Goal: Transaction & Acquisition: Purchase product/service

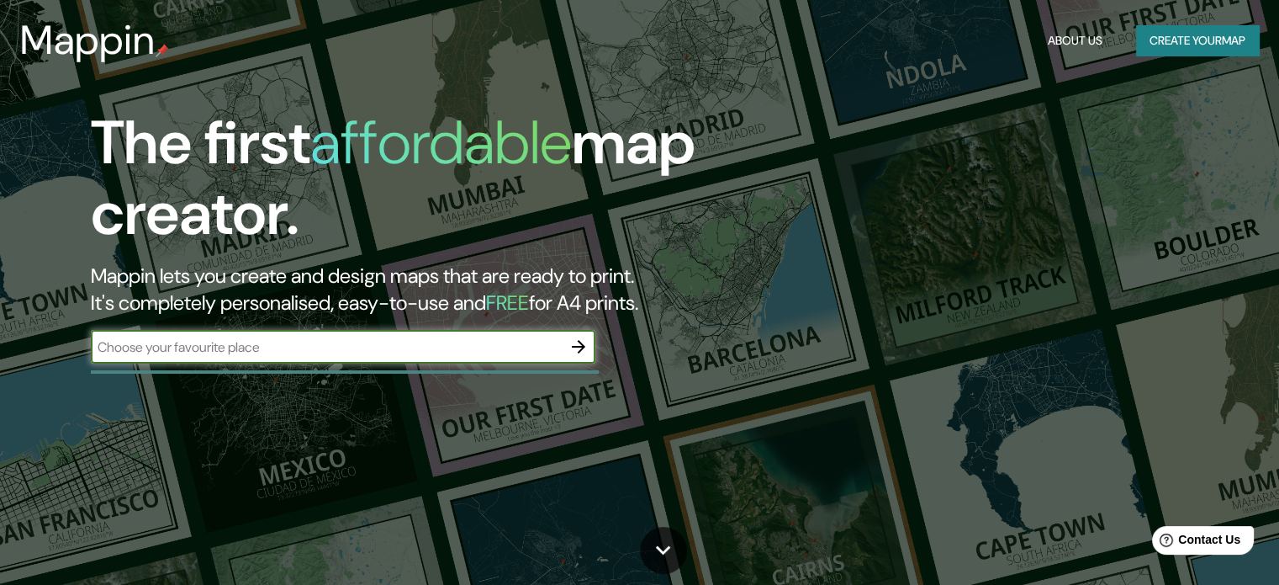
scroll to position [84, 0]
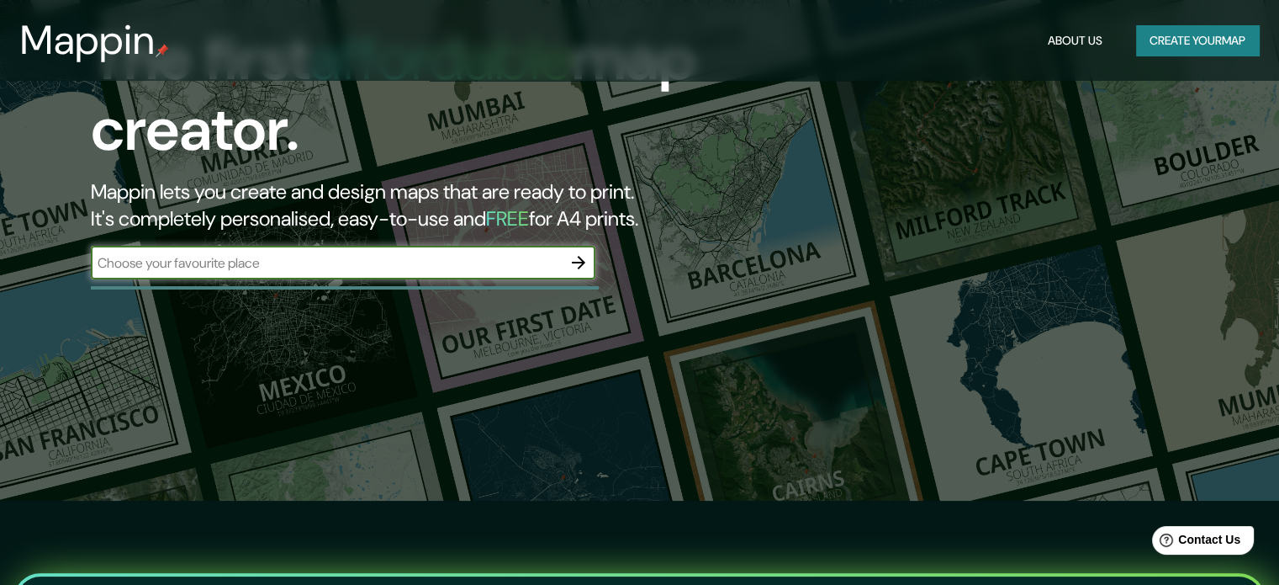
click at [469, 261] on input "text" at bounding box center [326, 262] width 471 height 19
paste input "[GEOGRAPHIC_DATA][PERSON_NAME]"
type input "[GEOGRAPHIC_DATA][PERSON_NAME]"
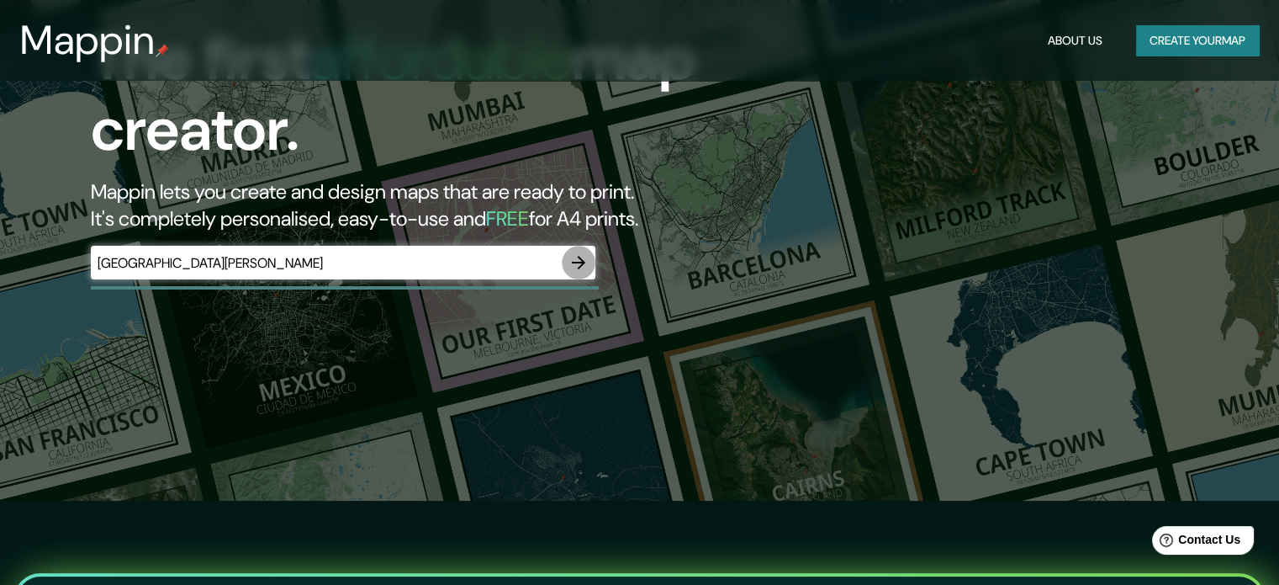
click at [572, 259] on icon "button" at bounding box center [579, 262] width 20 height 20
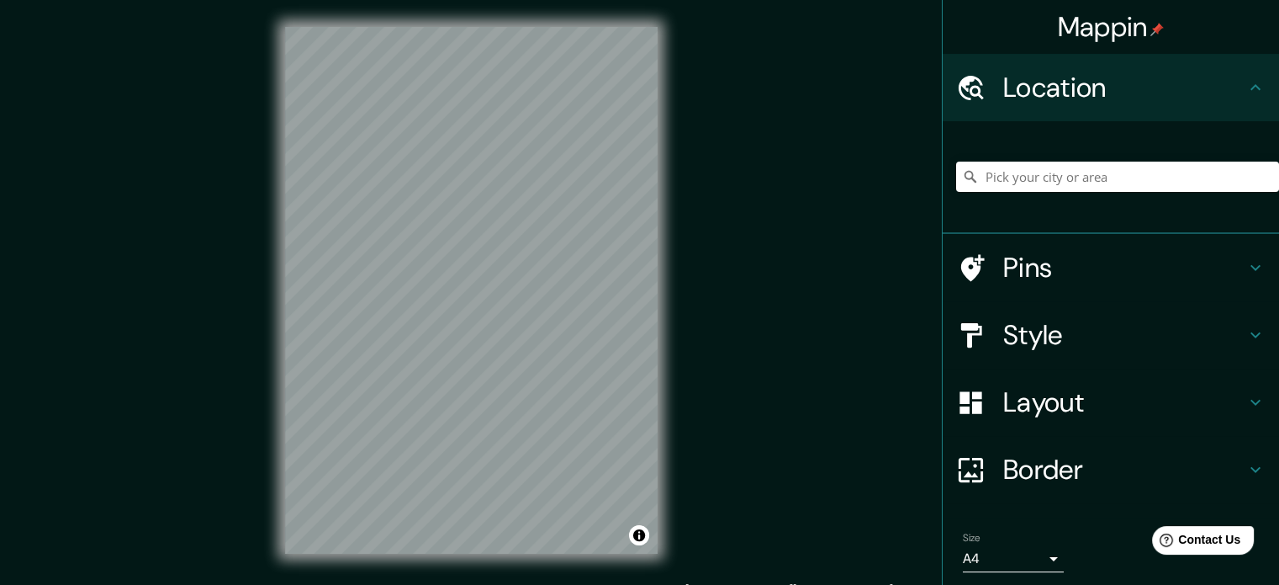
click at [1101, 90] on h4 "Location" at bounding box center [1124, 88] width 242 height 34
click at [1246, 87] on icon at bounding box center [1256, 87] width 20 height 20
click at [1101, 181] on input "Pick your city or area" at bounding box center [1117, 176] width 323 height 30
paste input "[GEOGRAPHIC_DATA]"
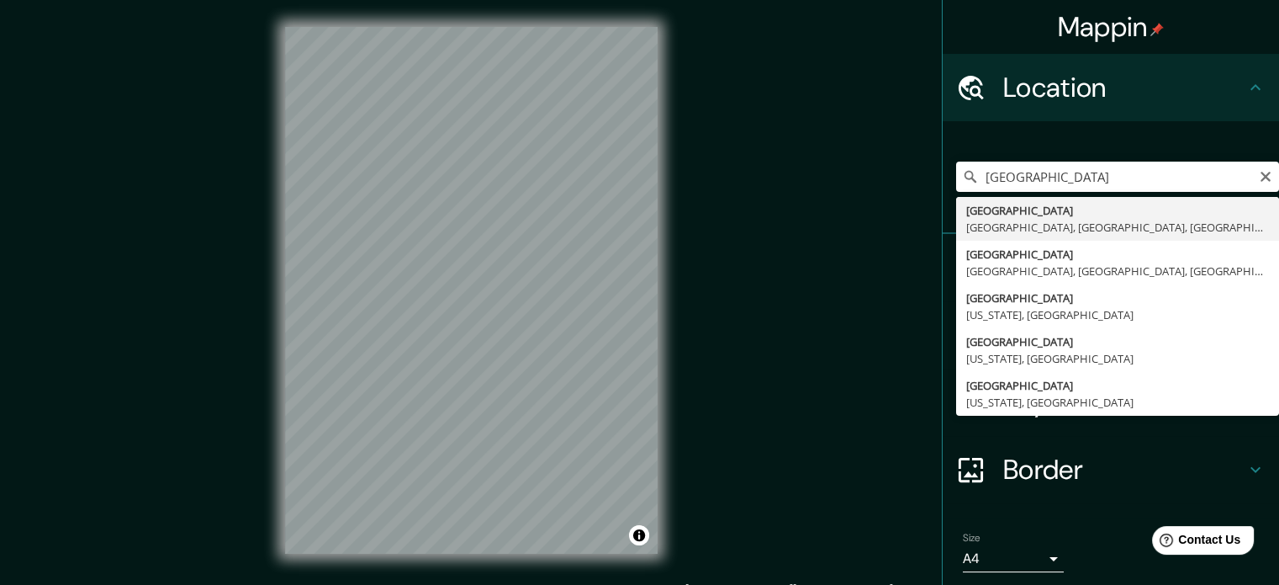
type input "[GEOGRAPHIC_DATA], [GEOGRAPHIC_DATA], [GEOGRAPHIC_DATA], [GEOGRAPHIC_DATA]"
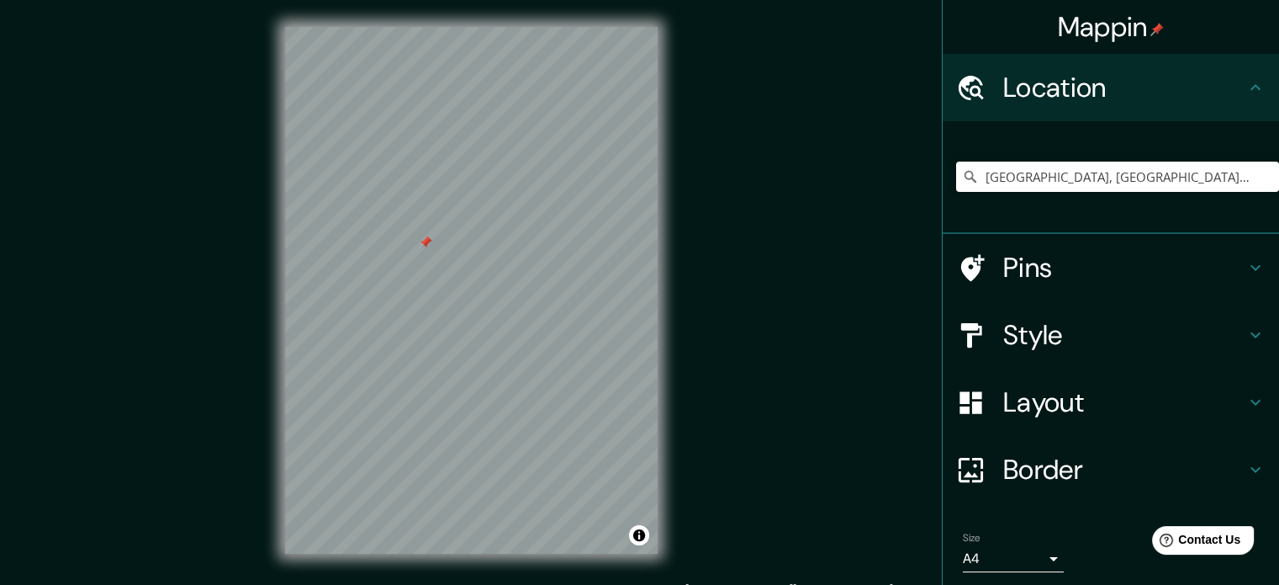
click at [421, 241] on div at bounding box center [425, 242] width 13 height 13
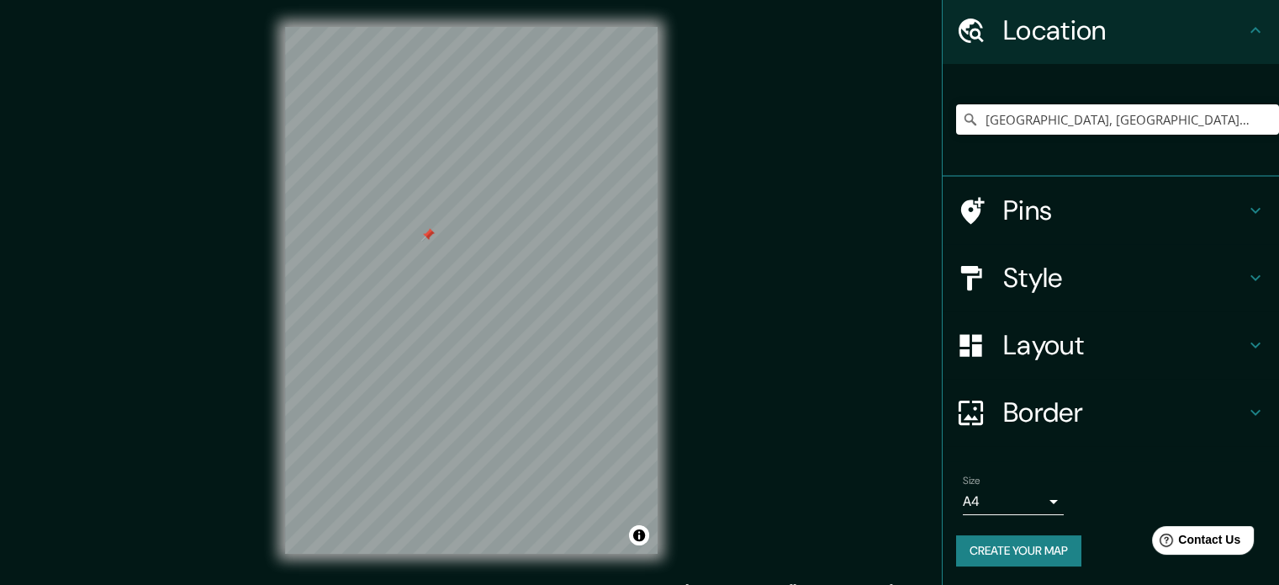
click at [1017, 201] on h4 "Pins" at bounding box center [1124, 210] width 242 height 34
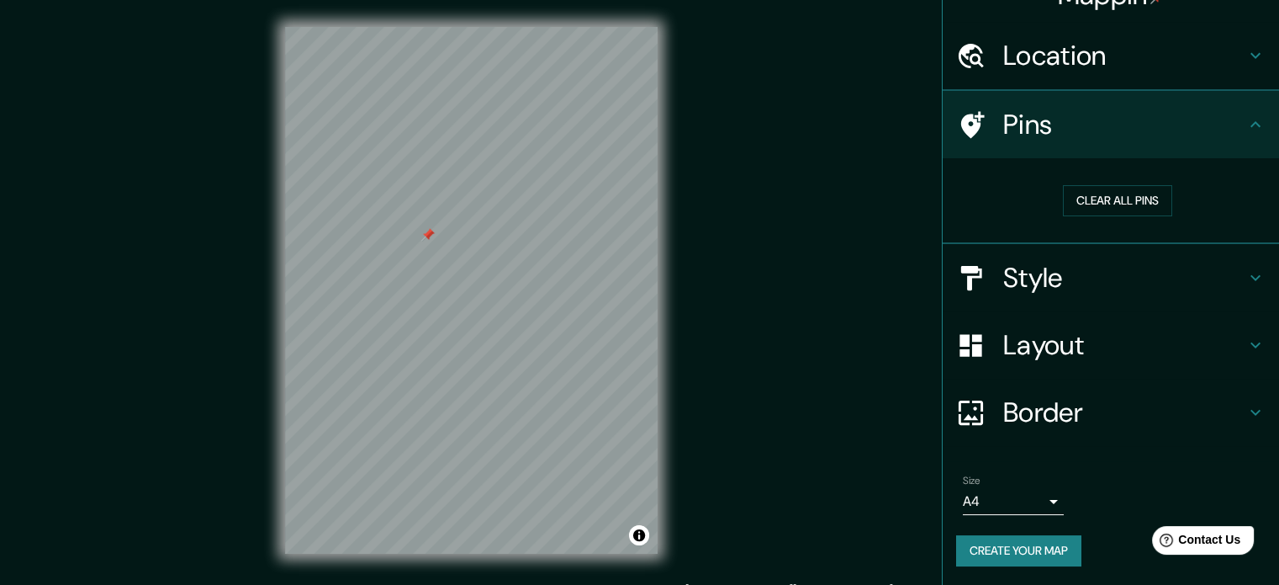
scroll to position [32, 0]
click at [1074, 198] on button "Clear all pins" at bounding box center [1117, 200] width 109 height 31
click at [399, 263] on div at bounding box center [403, 262] width 13 height 13
click at [1044, 356] on h4 "Layout" at bounding box center [1124, 346] width 242 height 34
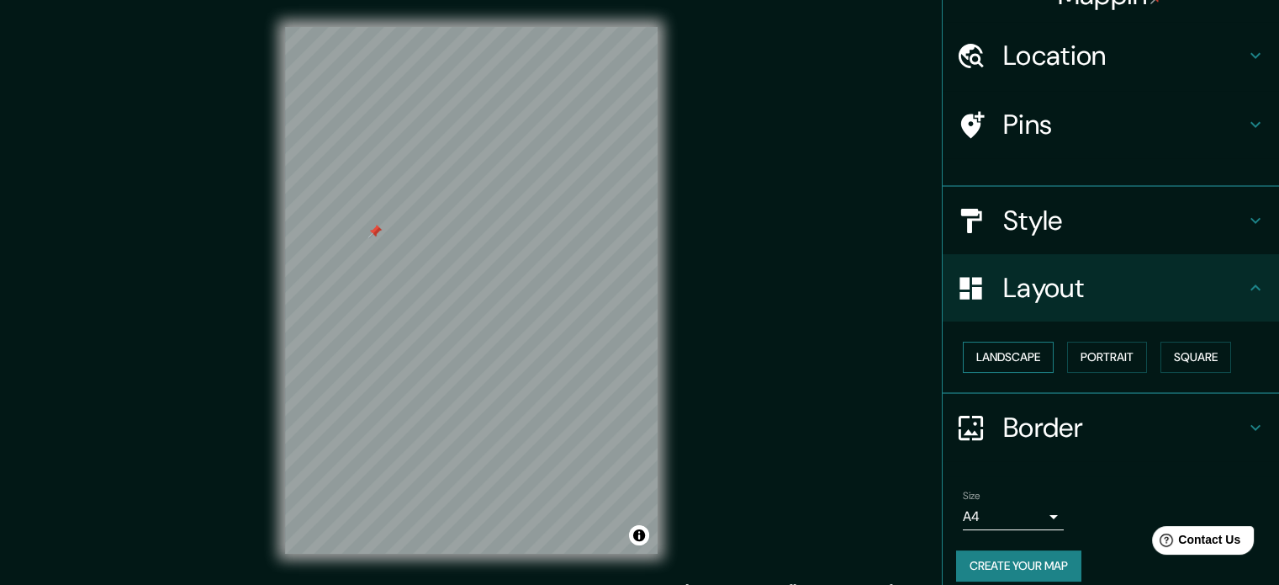
scroll to position [19, 0]
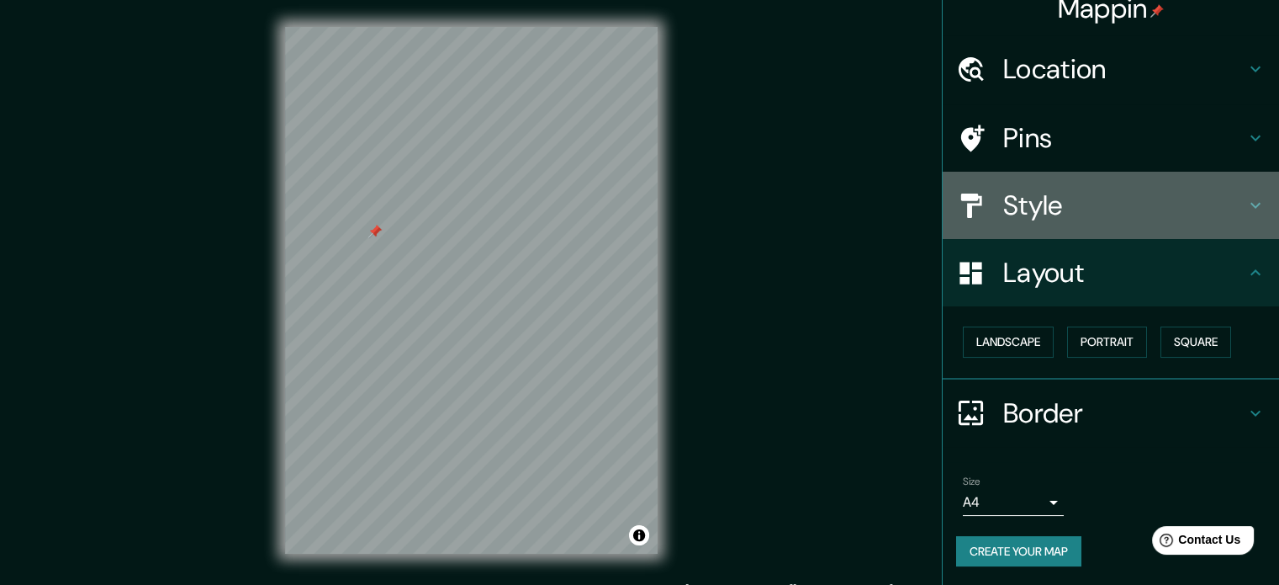
click at [1054, 193] on h4 "Style" at bounding box center [1124, 205] width 242 height 34
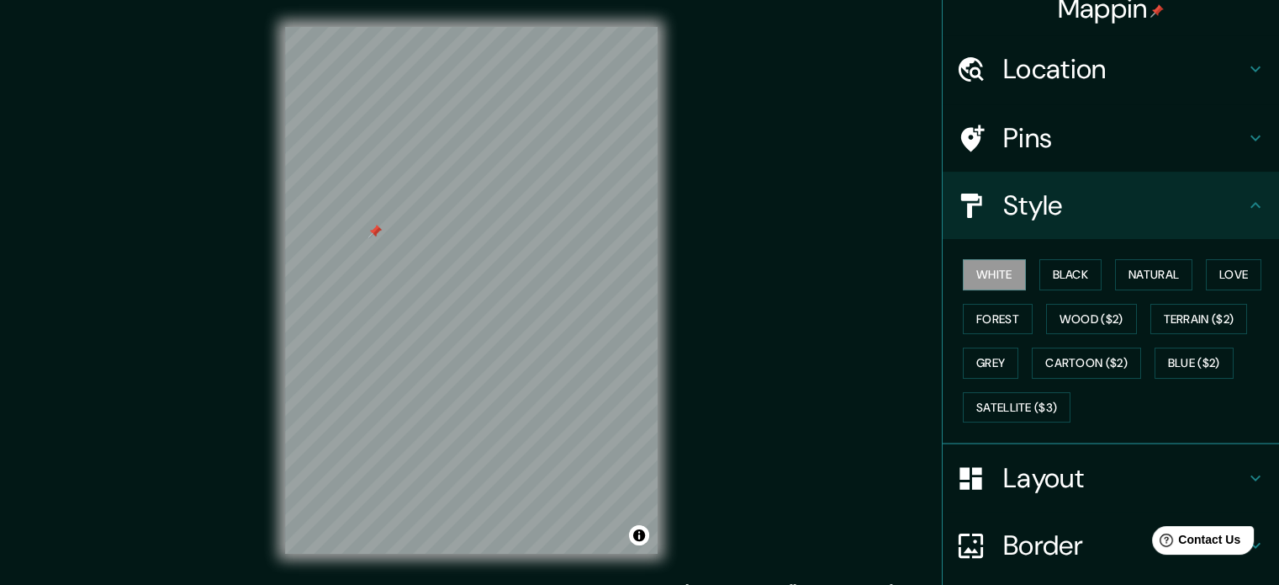
click at [1053, 119] on div "Pins" at bounding box center [1111, 137] width 336 height 67
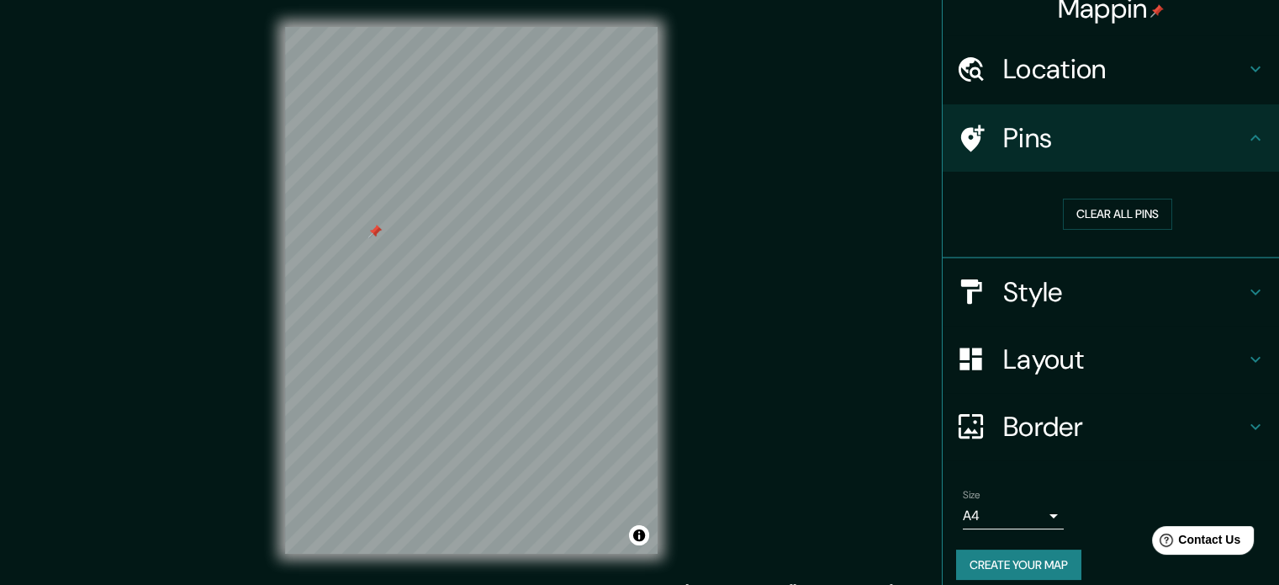
click at [1024, 302] on h4 "Style" at bounding box center [1124, 292] width 242 height 34
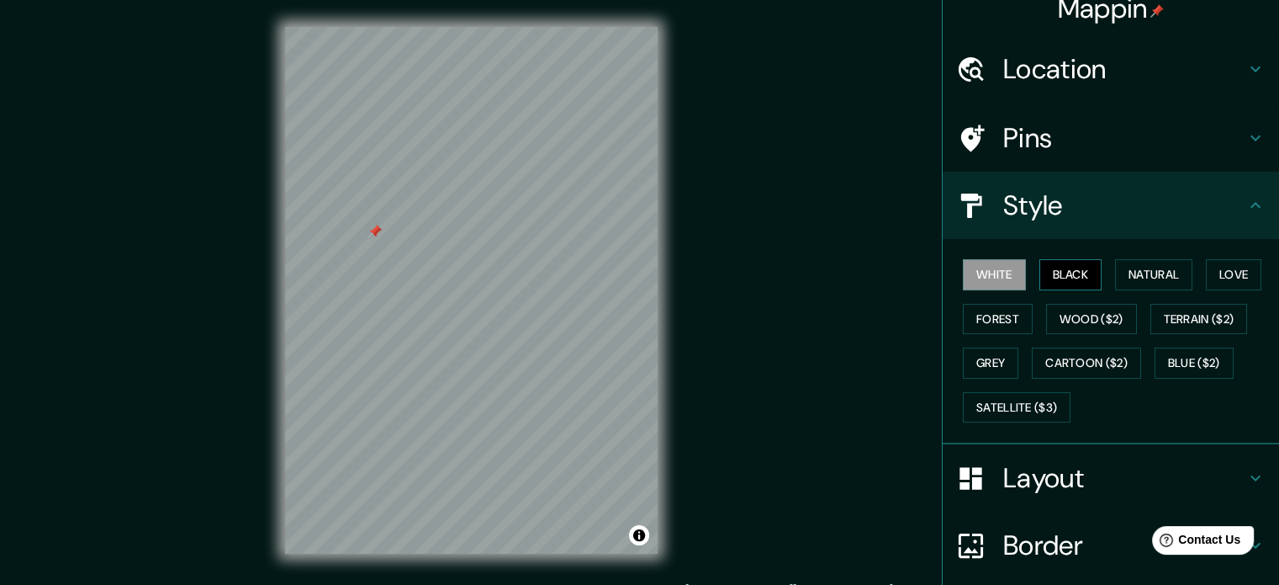
click at [1050, 278] on button "Black" at bounding box center [1071, 274] width 63 height 31
click at [1091, 273] on button "Black" at bounding box center [1071, 274] width 63 height 31
click at [1131, 270] on button "Natural" at bounding box center [1153, 274] width 77 height 31
click at [1228, 278] on button "Love" at bounding box center [1234, 274] width 56 height 31
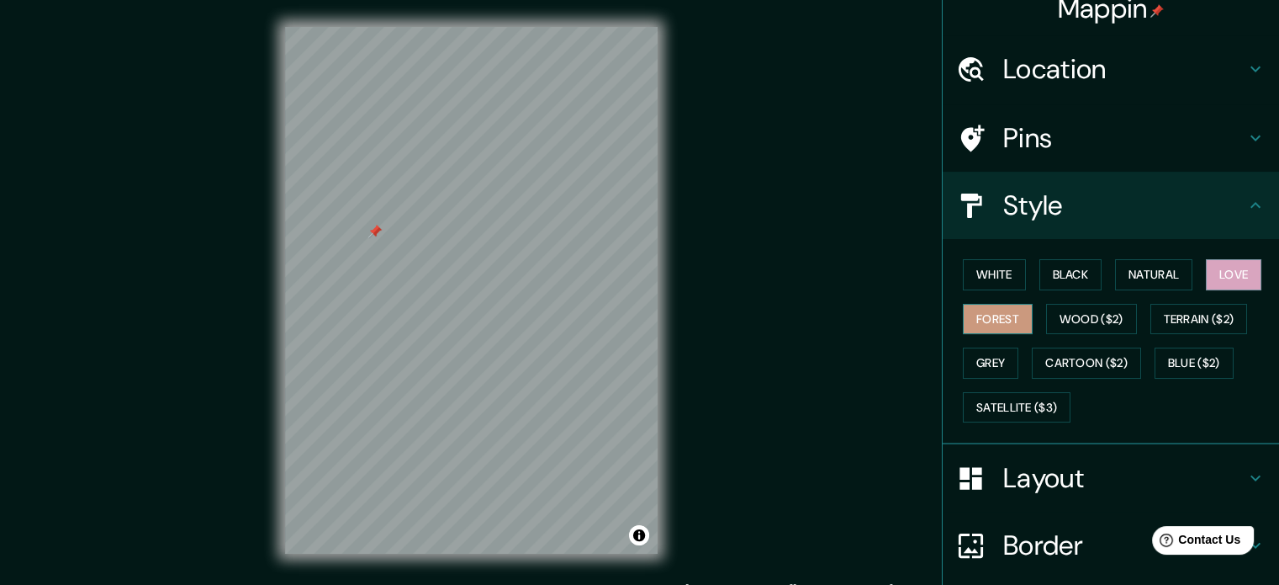
click at [992, 312] on button "Forest" at bounding box center [998, 319] width 70 height 31
click at [1061, 312] on button "Wood ($2)" at bounding box center [1091, 319] width 91 height 31
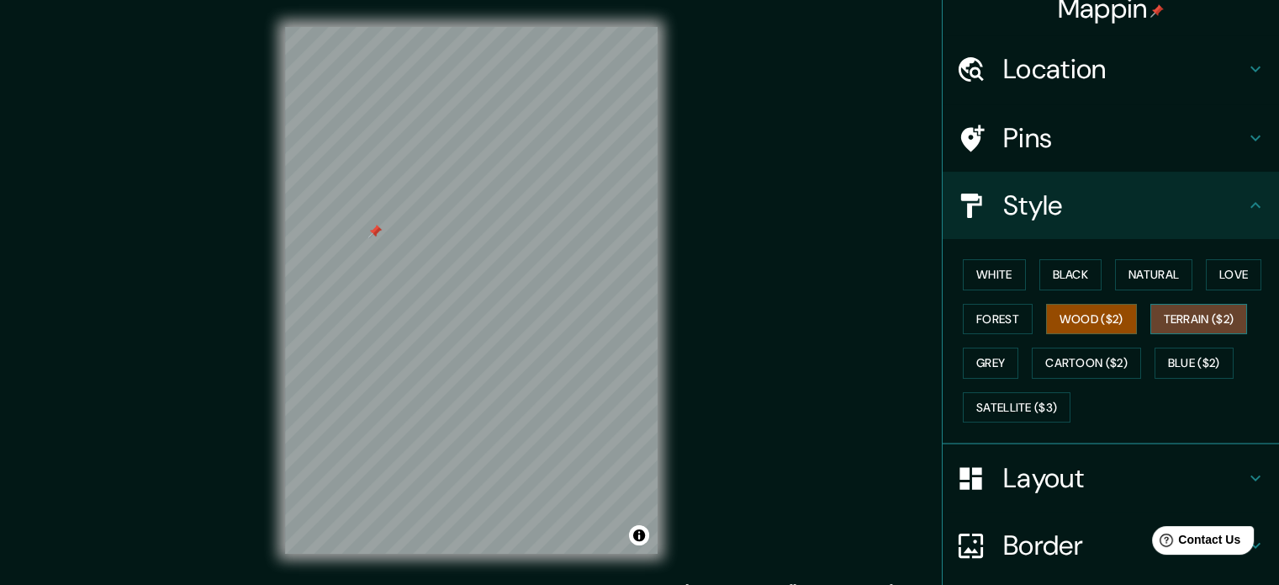
click at [1168, 320] on button "Terrain ($2)" at bounding box center [1200, 319] width 98 height 31
click at [976, 369] on button "Grey" at bounding box center [991, 362] width 56 height 31
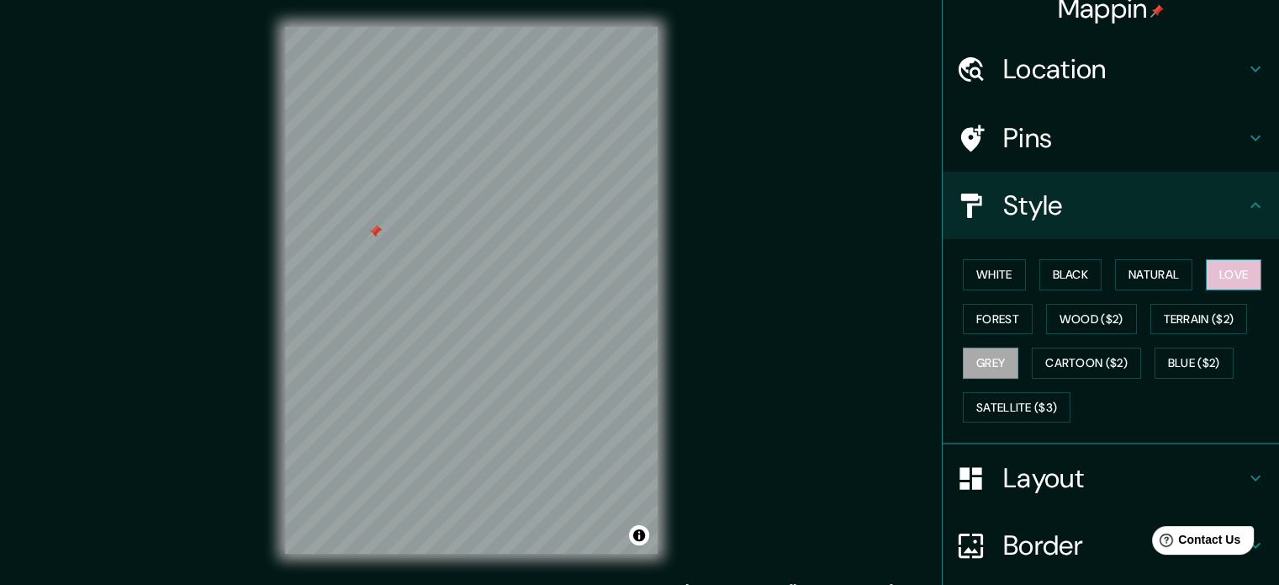
click at [1221, 268] on button "Love" at bounding box center [1234, 274] width 56 height 31
click at [1139, 275] on button "Natural" at bounding box center [1153, 274] width 77 height 31
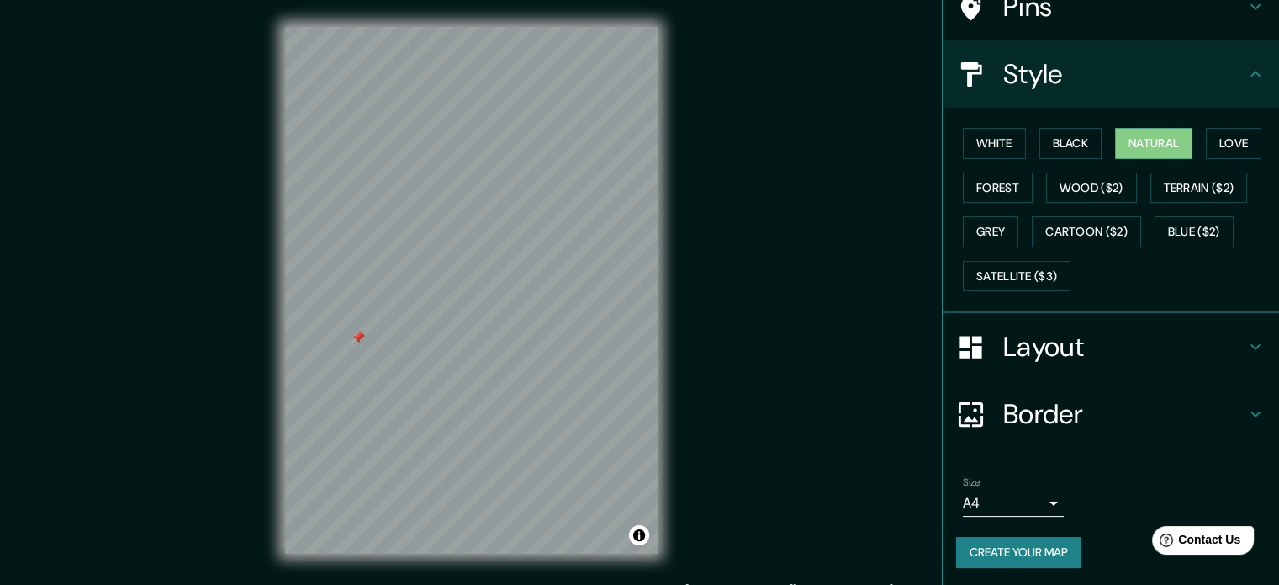
scroll to position [22, 0]
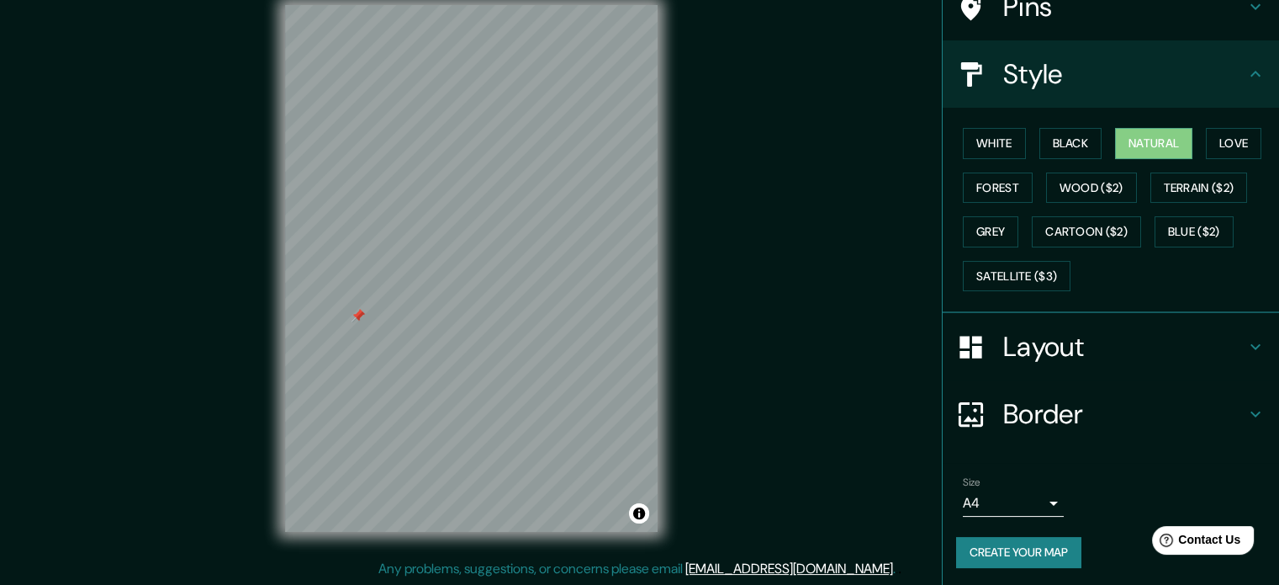
click at [1043, 417] on h4 "Border" at bounding box center [1124, 414] width 242 height 34
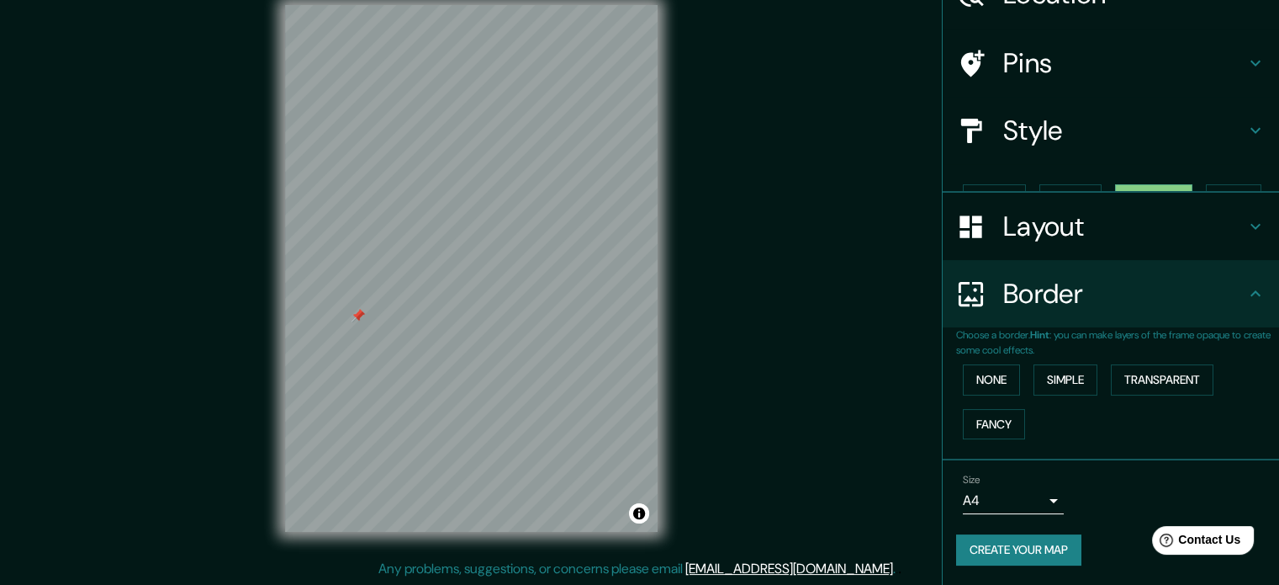
scroll to position [64, 0]
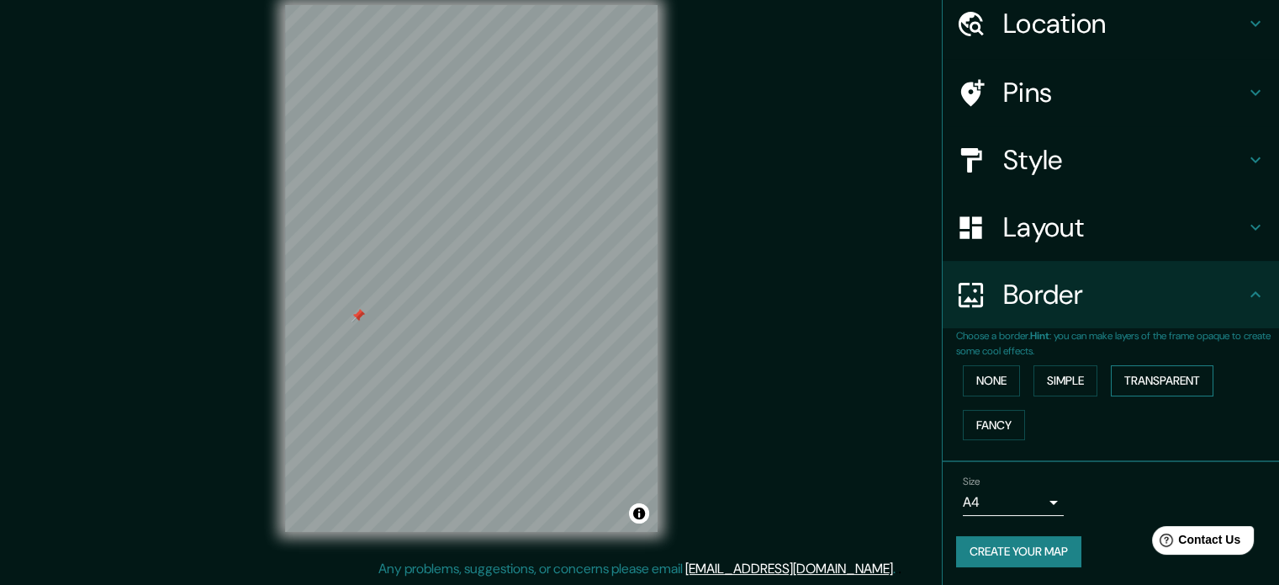
click at [1111, 379] on button "Transparent" at bounding box center [1162, 380] width 103 height 31
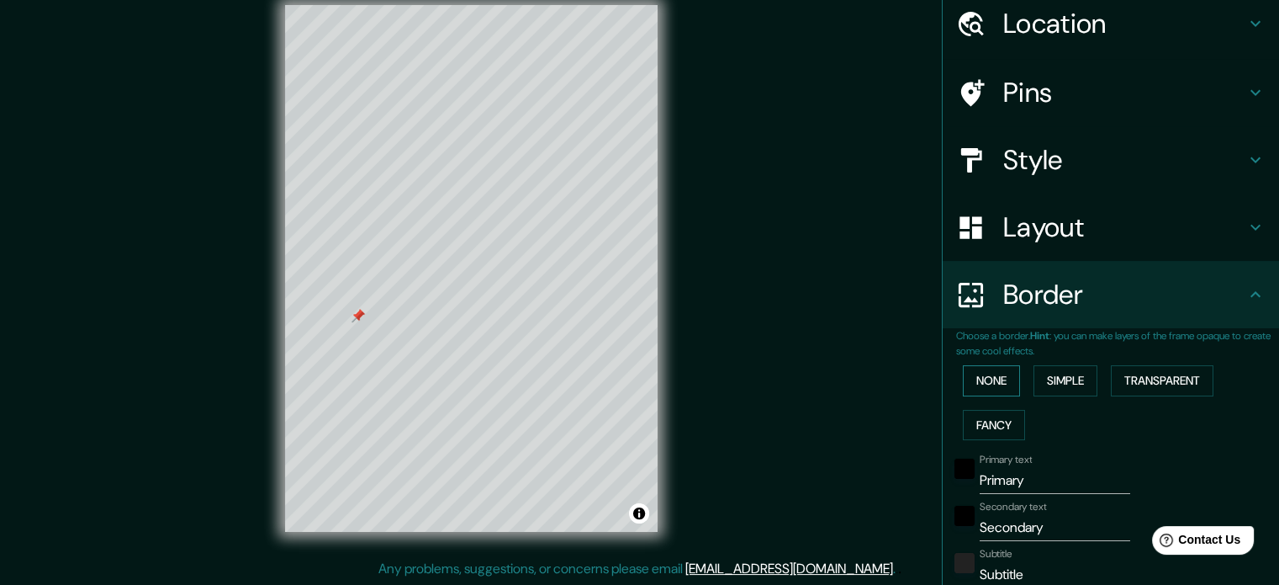
click at [967, 389] on button "None" at bounding box center [991, 380] width 57 height 31
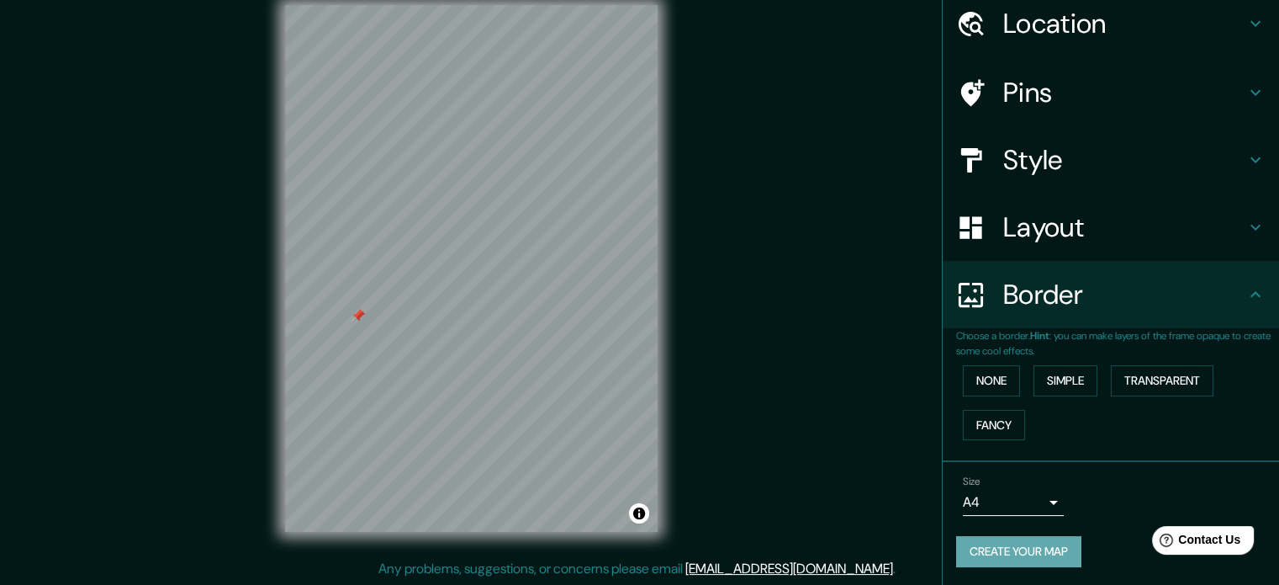
click at [1048, 545] on button "Create your map" at bounding box center [1018, 551] width 125 height 31
click at [1034, 553] on button "Create your map" at bounding box center [1018, 551] width 125 height 31
click at [1010, 545] on button "Create your map" at bounding box center [1018, 551] width 125 height 31
click at [1010, 545] on div "Create your map" at bounding box center [1111, 551] width 310 height 31
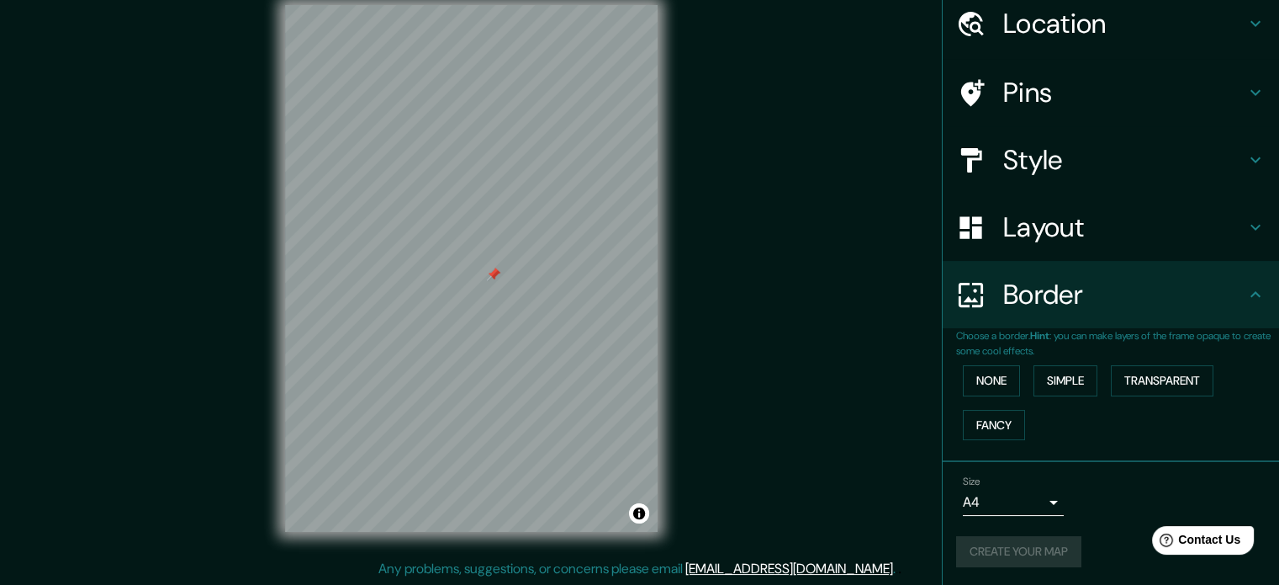
click at [1010, 545] on div "Create your map" at bounding box center [1111, 551] width 310 height 31
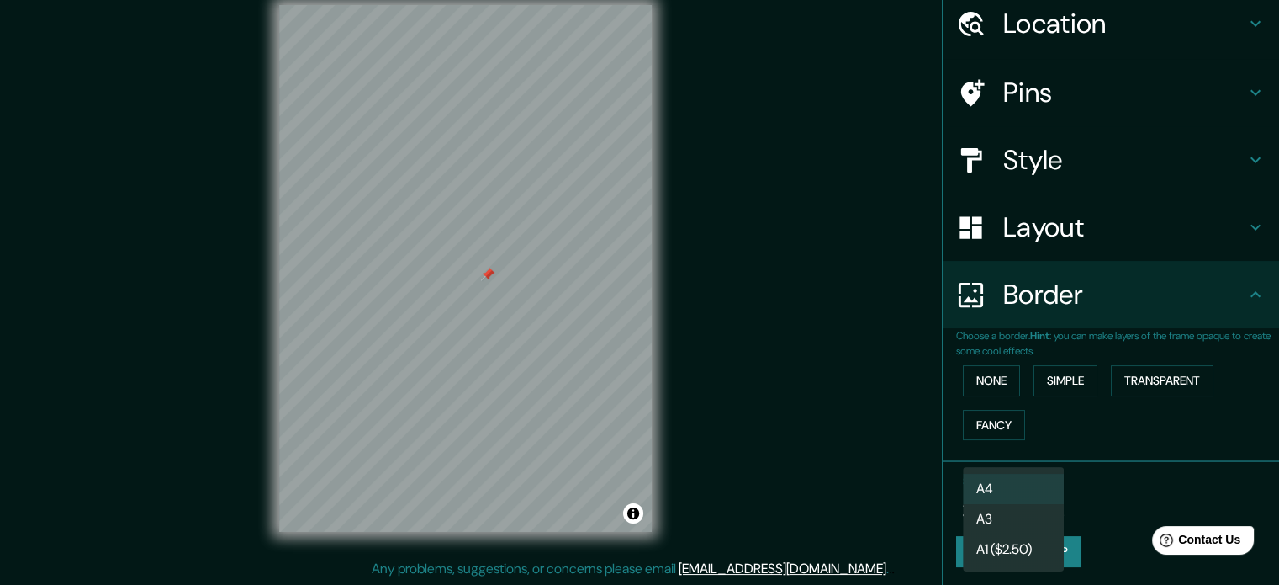
click at [1014, 511] on body "Mappin Location [GEOGRAPHIC_DATA], [GEOGRAPHIC_DATA], [GEOGRAPHIC_DATA], [GEOGR…" at bounding box center [639, 270] width 1279 height 585
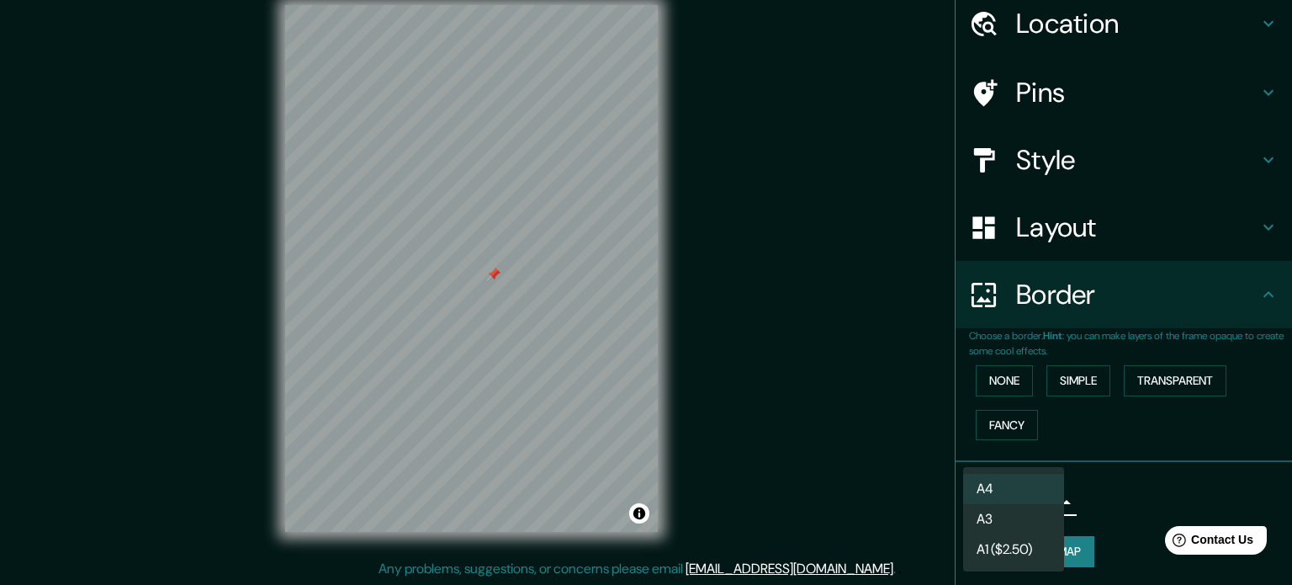
click at [1014, 518] on li "A3" at bounding box center [1013, 519] width 101 height 30
type input "a4"
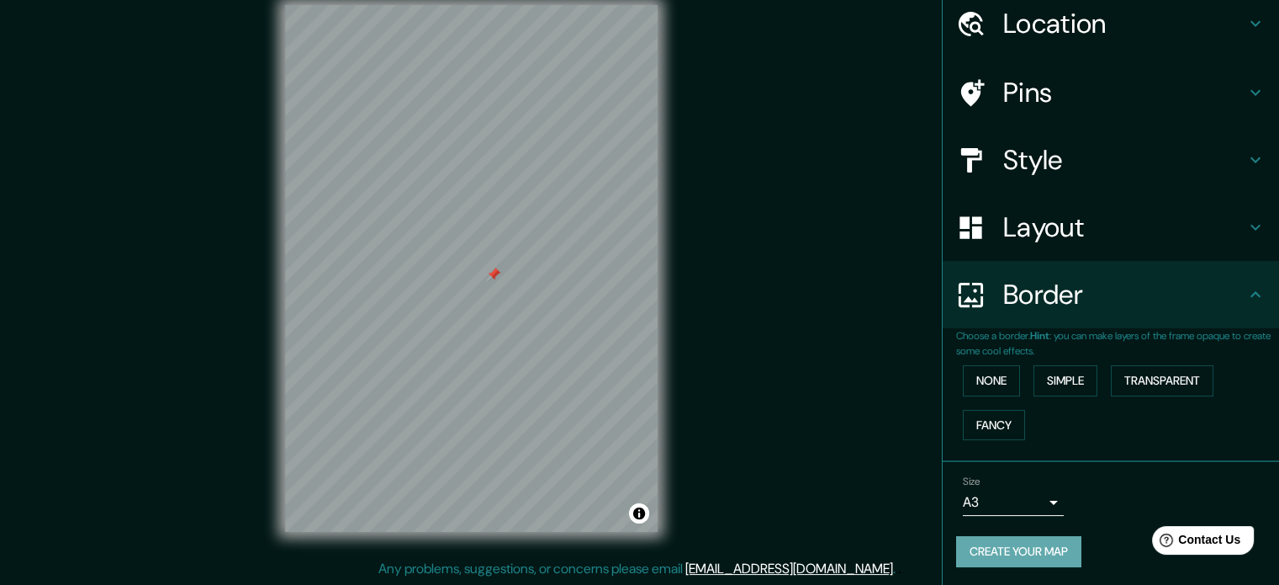
click at [993, 547] on button "Create your map" at bounding box center [1018, 551] width 125 height 31
